Goal: Transaction & Acquisition: Download file/media

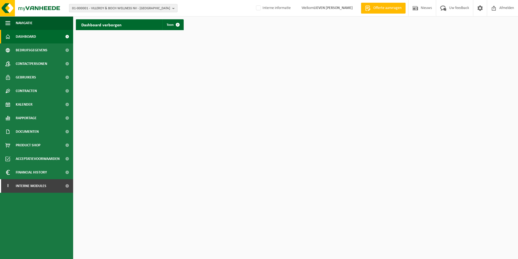
click at [121, 8] on span "01-000001 - VILLEROY & BOCH WELLNESS NV - ROESELARE" at bounding box center [121, 8] width 98 height 8
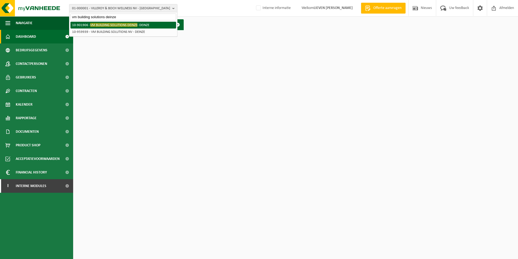
type input "vm building solutions deinze"
click at [136, 25] on span "VM BUILDING SOLUTIONS DEINZE" at bounding box center [113, 25] width 47 height 4
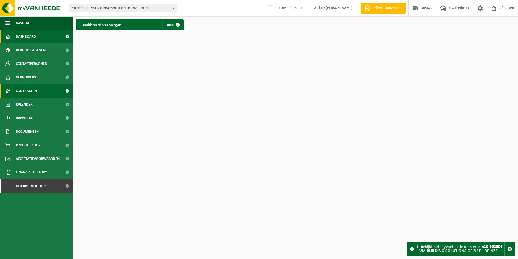
click at [33, 89] on span "Contracten" at bounding box center [26, 91] width 21 height 14
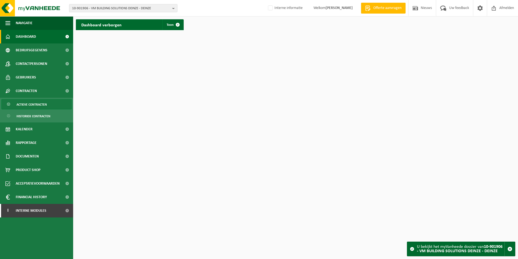
click at [37, 105] on span "Actieve contracten" at bounding box center [32, 104] width 30 height 10
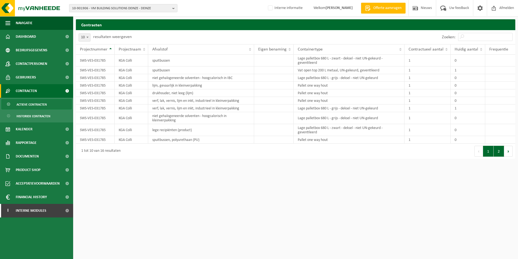
click at [497, 150] on button "2" at bounding box center [499, 151] width 11 height 11
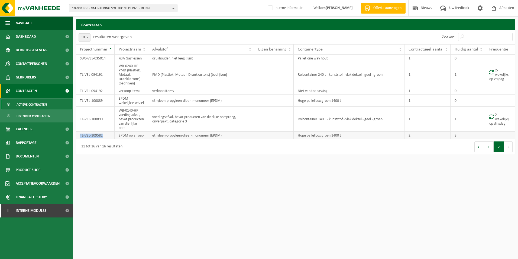
drag, startPoint x: 80, startPoint y: 141, endPoint x: 104, endPoint y: 143, distance: 23.9
click at [104, 139] on td "TL-VEL-109582" at bounding box center [95, 136] width 39 height 8
drag, startPoint x: 104, startPoint y: 143, endPoint x: 98, endPoint y: 143, distance: 6.2
copy td "TL-VEL-109582"
drag, startPoint x: 348, startPoint y: 142, endPoint x: 297, endPoint y: 143, distance: 51.3
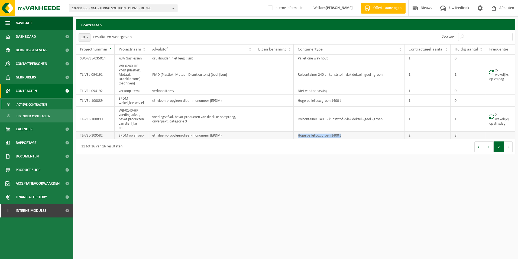
click at [297, 139] on td "Hoge palletbox groen 1400 L" at bounding box center [349, 136] width 111 height 8
drag, startPoint x: 297, startPoint y: 143, endPoint x: 305, endPoint y: 143, distance: 7.6
copy td "Hoge palletbox groen 1400 L"
drag, startPoint x: 104, startPoint y: 141, endPoint x: 80, endPoint y: 142, distance: 24.1
click at [80, 139] on td "TL-VEL-109582" at bounding box center [95, 136] width 39 height 8
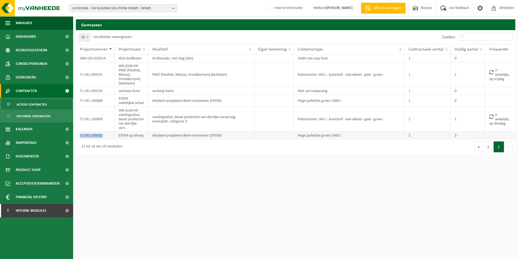
drag, startPoint x: 80, startPoint y: 142, endPoint x: 86, endPoint y: 140, distance: 5.5
copy td "TL-VEL-109582"
click at [158, 7] on span "10-901906 - VM BUILDING SOLUTIONS DEINZE - DEINZE" at bounding box center [121, 8] width 98 height 8
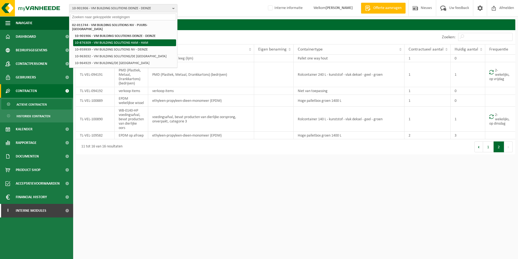
click at [139, 39] on li "10-876309 - VM BUILDING SOLUTIONS HAM - HAM" at bounding box center [124, 42] width 103 height 7
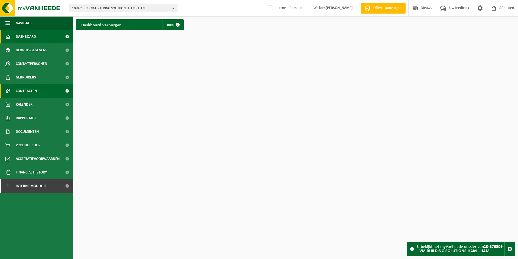
click at [39, 92] on link "Contracten" at bounding box center [36, 91] width 73 height 14
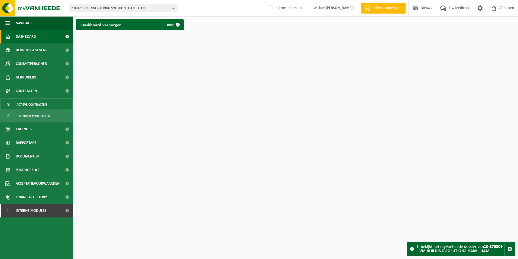
click at [36, 105] on span "Actieve contracten" at bounding box center [32, 104] width 30 height 10
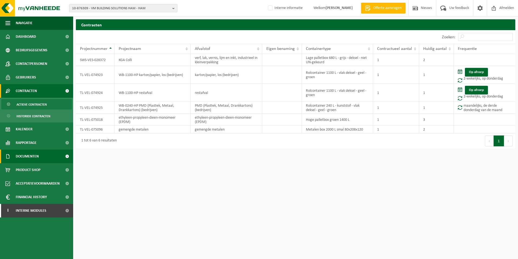
click at [26, 155] on span "Documenten" at bounding box center [27, 156] width 23 height 14
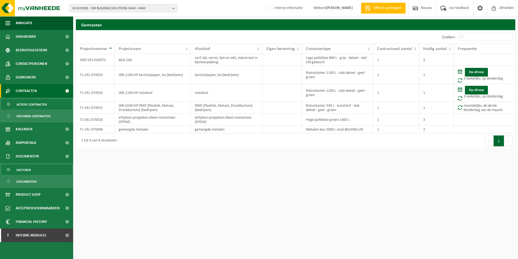
click at [29, 168] on span "Facturen" at bounding box center [24, 170] width 14 height 10
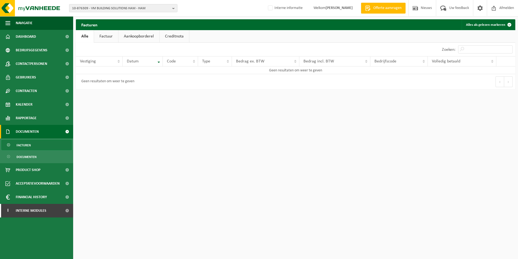
click at [101, 34] on link "Factuur" at bounding box center [106, 36] width 24 height 12
click at [149, 5] on span "10-876309 - VM BUILDING SOLUTIONS HAM - HAM" at bounding box center [121, 8] width 98 height 8
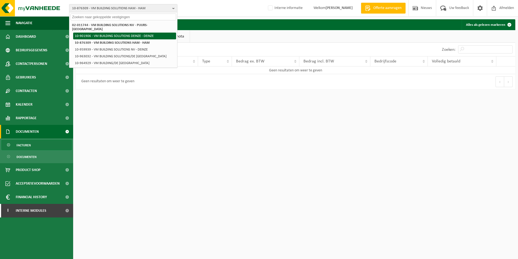
click at [149, 33] on li "10-901906 - VM BUILDING SOLUTIONS DEINZE - DEINZE" at bounding box center [124, 36] width 103 height 7
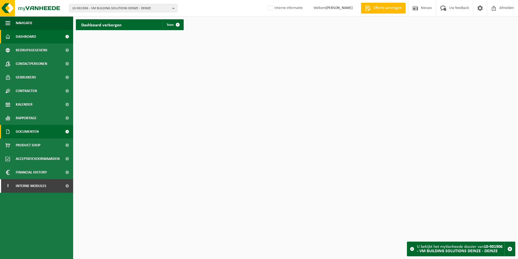
click at [34, 129] on span "Documenten" at bounding box center [27, 132] width 23 height 14
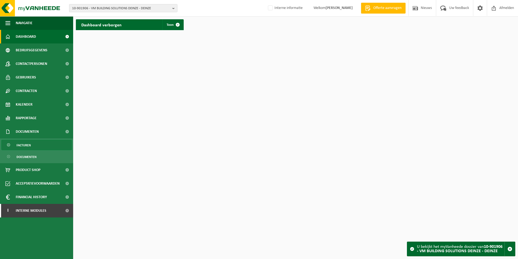
click at [33, 145] on link "Facturen" at bounding box center [36, 145] width 71 height 10
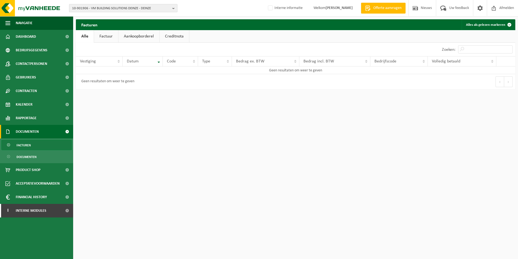
click at [140, 9] on span "10-901906 - VM BUILDING SOLUTIONS DEINZE - DEINZE" at bounding box center [121, 8] width 98 height 8
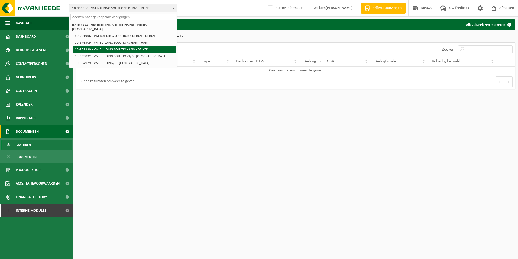
click at [160, 46] on li "10-959939 - VM BUILDING SOLUTIONS NV - DEINZE" at bounding box center [124, 49] width 103 height 7
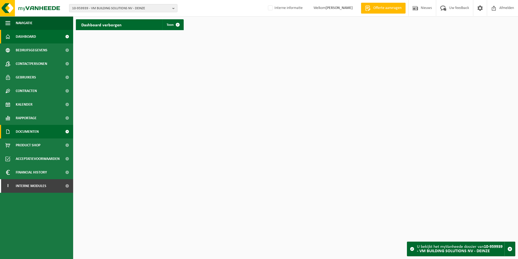
click at [37, 133] on span "Documenten" at bounding box center [27, 132] width 23 height 14
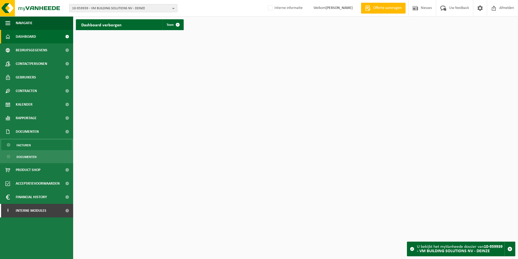
click at [34, 145] on link "Facturen" at bounding box center [36, 145] width 71 height 10
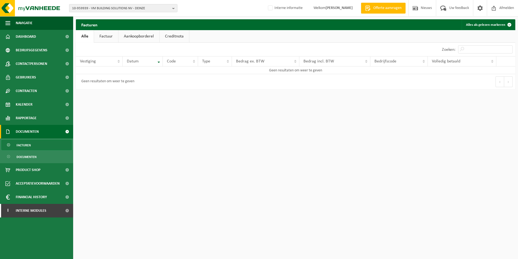
click at [102, 35] on link "Factuur" at bounding box center [106, 36] width 24 height 12
click at [140, 7] on span "10-959939 - VM BUILDING SOLUTIONS NV - DEINZE" at bounding box center [121, 8] width 98 height 8
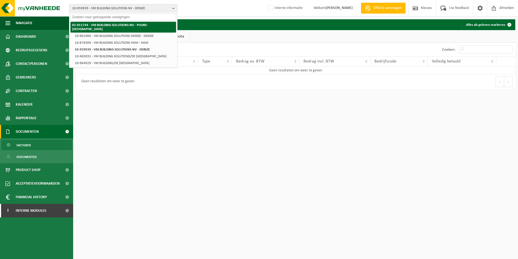
click at [148, 25] on strong "02-011744 - VM BUILDING SOLUTIONS NV - PUURS-[GEOGRAPHIC_DATA]" at bounding box center [110, 27] width 76 height 8
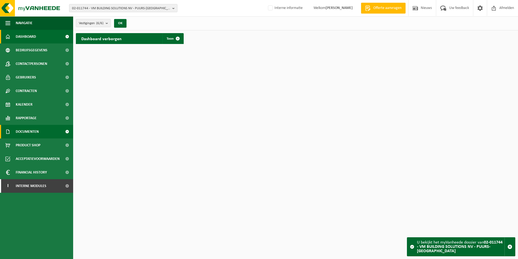
click at [33, 129] on span "Documenten" at bounding box center [27, 132] width 23 height 14
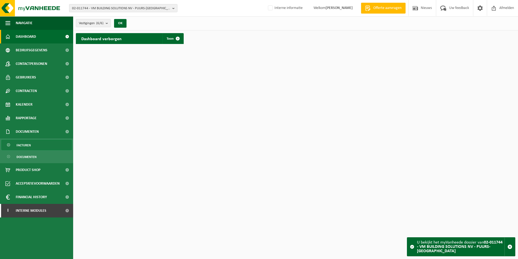
click at [27, 145] on span "Facturen" at bounding box center [24, 145] width 14 height 10
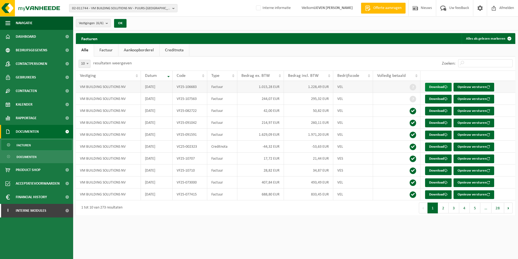
click at [433, 85] on link "Download" at bounding box center [438, 87] width 27 height 9
click at [437, 136] on link "Download" at bounding box center [438, 134] width 27 height 9
click at [439, 97] on link "Download" at bounding box center [438, 99] width 27 height 9
click at [434, 122] on link "Download" at bounding box center [438, 123] width 27 height 9
click at [437, 180] on link "Download" at bounding box center [438, 182] width 27 height 9
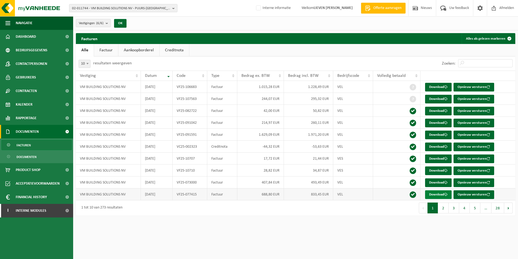
click at [435, 194] on link "Download" at bounding box center [438, 194] width 27 height 9
click at [441, 205] on button "2" at bounding box center [443, 207] width 11 height 11
click at [428, 110] on link "Download" at bounding box center [438, 111] width 27 height 9
